Goal: Information Seeking & Learning: Learn about a topic

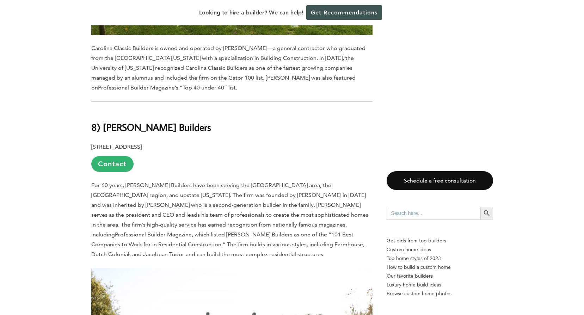
scroll to position [3205, 0]
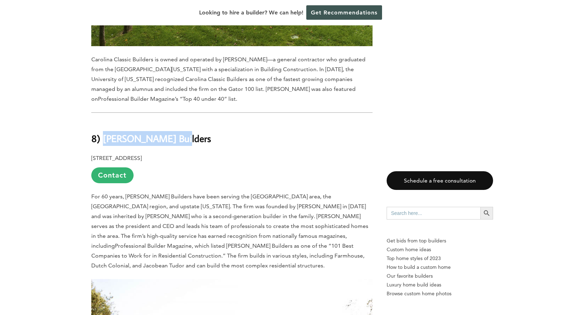
drag, startPoint x: 175, startPoint y: 51, endPoint x: 104, endPoint y: 42, distance: 71.7
click at [104, 121] on h2 "8) [PERSON_NAME] Builders" at bounding box center [231, 133] width 281 height 24
copy b "[PERSON_NAME] Builders"
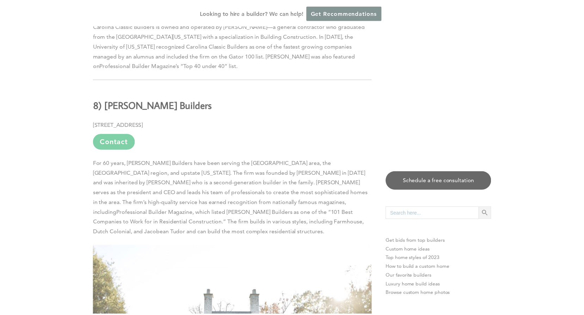
scroll to position [3240, 0]
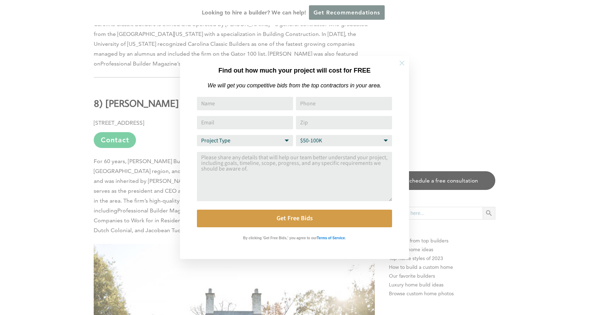
click at [399, 64] on icon at bounding box center [402, 63] width 8 height 8
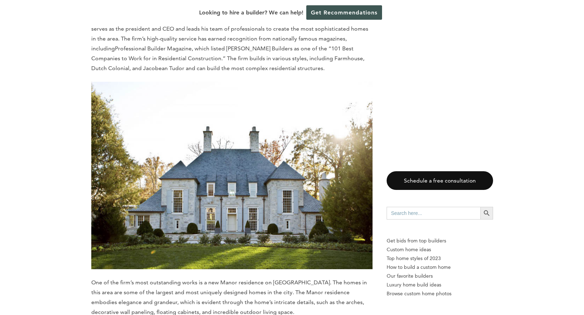
scroll to position [3416, 0]
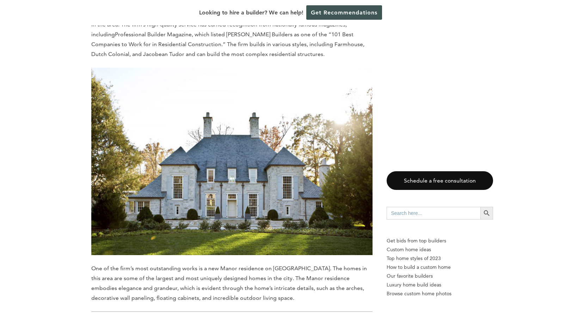
click at [286, 265] on span "One of the firm’s most outstanding works is a new Manor residence on [GEOGRAPHI…" at bounding box center [228, 283] width 275 height 36
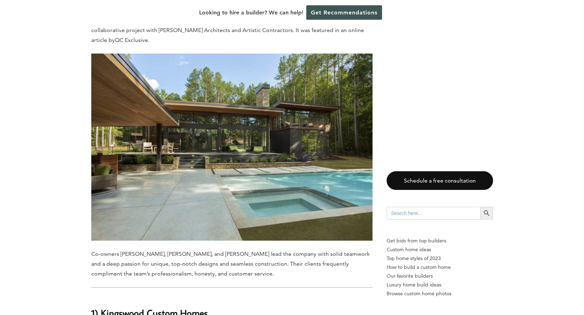
scroll to position [6023, 0]
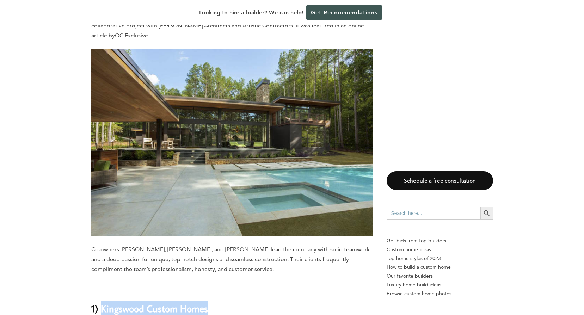
drag, startPoint x: 208, startPoint y: 132, endPoint x: 102, endPoint y: 131, distance: 106.0
click at [102, 291] on h2 "1) Kingswood Custom Homes" at bounding box center [231, 303] width 281 height 24
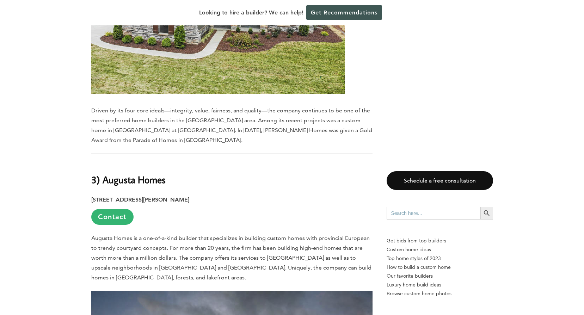
scroll to position [5213, 0]
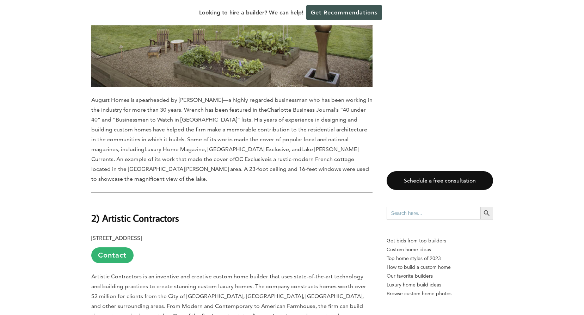
scroll to position [5706, 0]
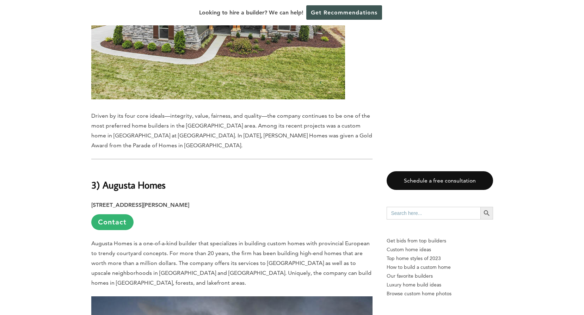
scroll to position [5142, 0]
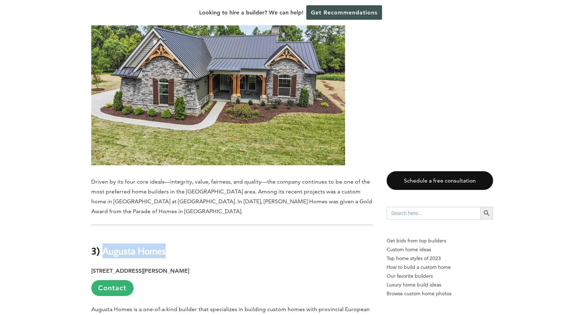
drag, startPoint x: 170, startPoint y: 93, endPoint x: 104, endPoint y: 95, distance: 65.9
click at [104, 234] on h2 "3) Augusta Homes" at bounding box center [231, 246] width 281 height 24
copy b "Augusta Homes"
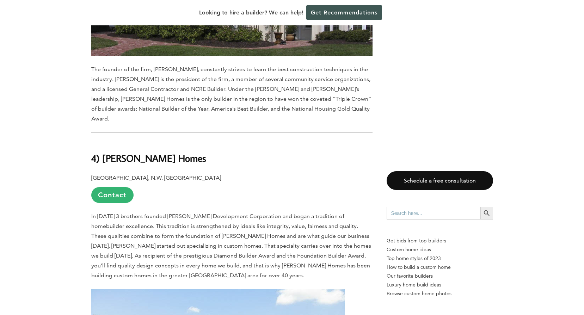
scroll to position [4755, 0]
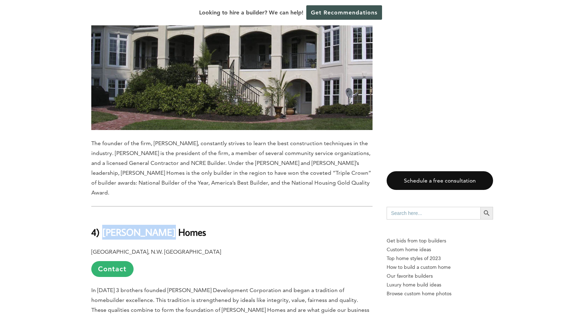
drag, startPoint x: 167, startPoint y: 85, endPoint x: 105, endPoint y: 86, distance: 62.3
click at [105, 215] on h2 "4) [PERSON_NAME] Homes" at bounding box center [231, 227] width 281 height 24
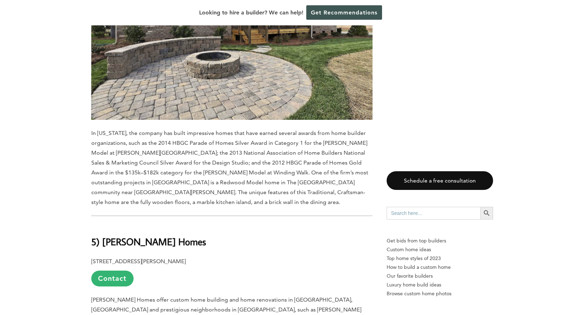
scroll to position [4332, 0]
drag, startPoint x: 172, startPoint y: 112, endPoint x: 104, endPoint y: 118, distance: 67.9
click at [104, 224] on h2 "5) [PERSON_NAME] Homes" at bounding box center [231, 236] width 281 height 24
